Goal: Find contact information: Find contact information

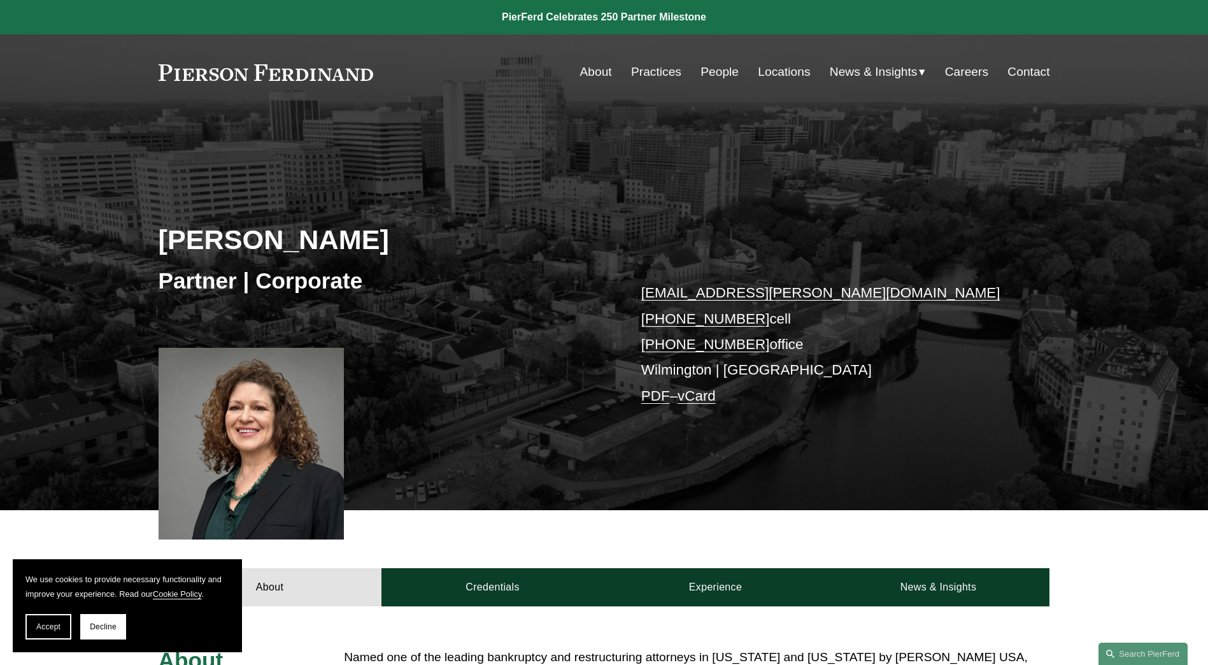
click at [765, 70] on link "Locations" at bounding box center [784, 72] width 52 height 24
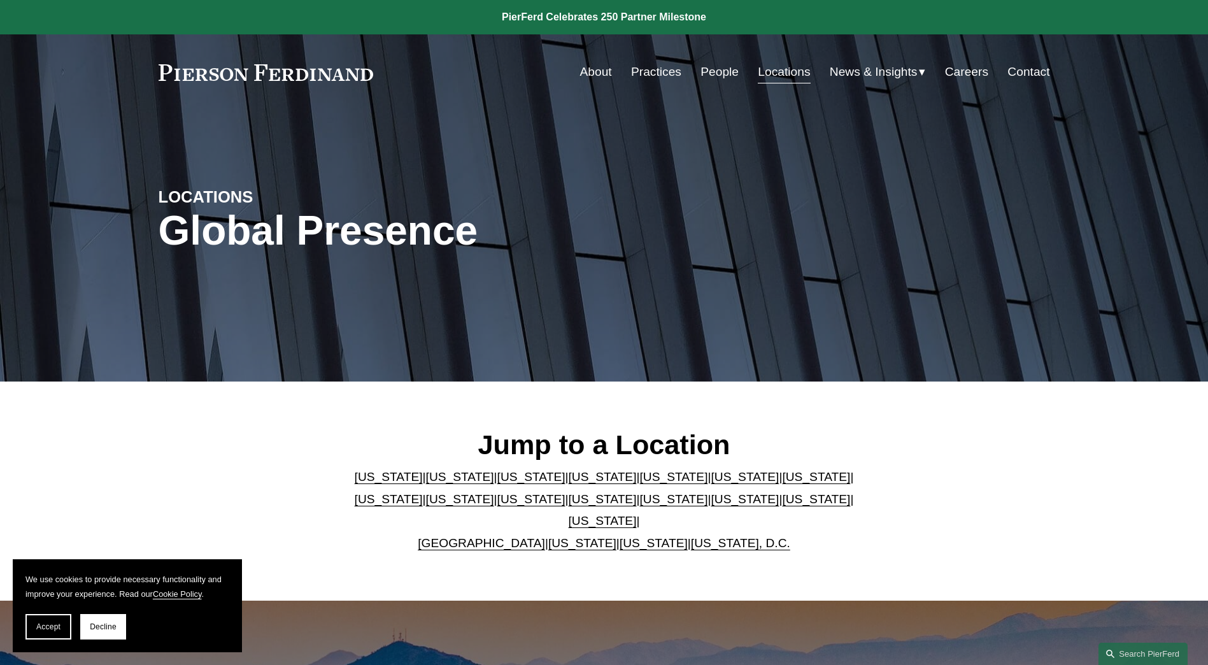
scroll to position [1406, 0]
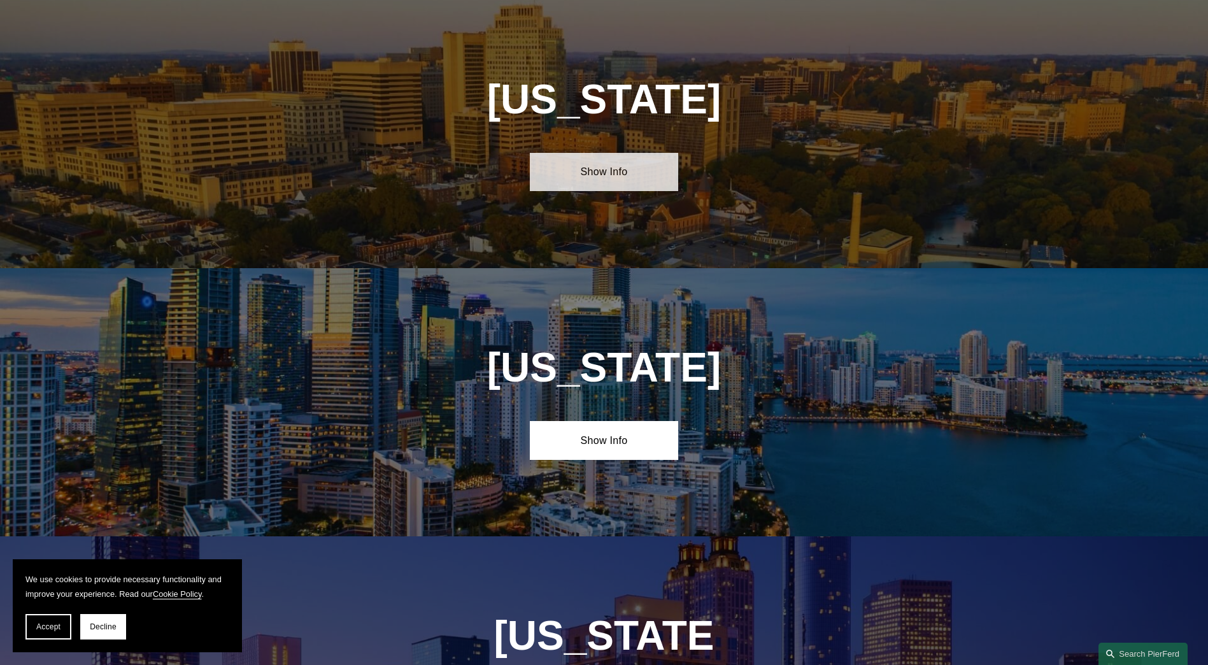
click at [595, 174] on link "Show Info" at bounding box center [604, 172] width 148 height 38
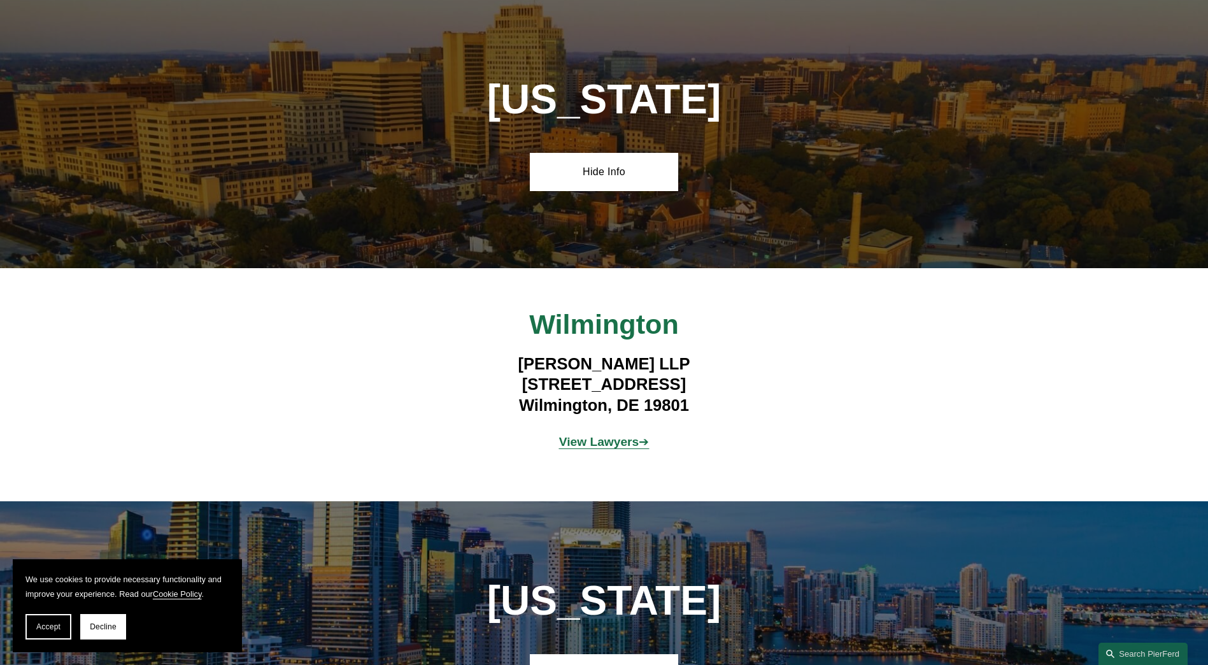
click at [620, 443] on strong "View Lawyers" at bounding box center [599, 441] width 80 height 13
